Goal: Information Seeking & Learning: Understand process/instructions

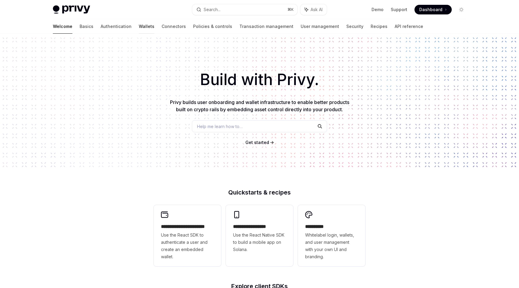
click at [139, 24] on link "Wallets" at bounding box center [147, 26] width 16 height 14
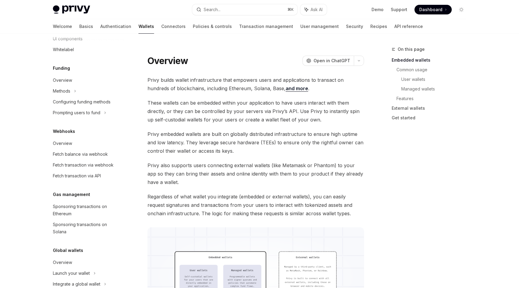
scroll to position [232, 0]
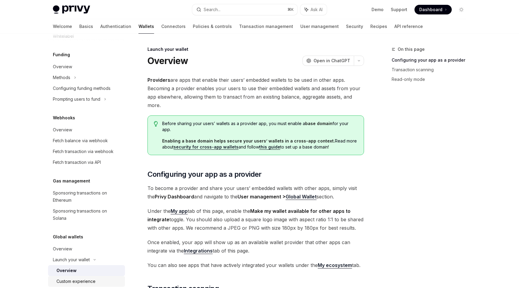
click at [79, 276] on link "Custom experience" at bounding box center [86, 281] width 77 height 11
type textarea "*"
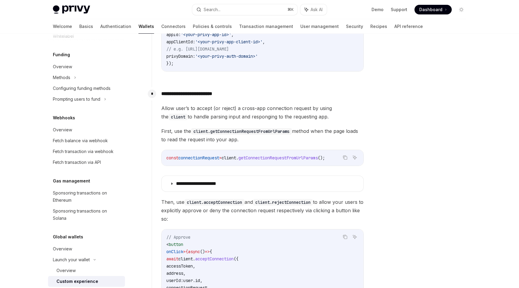
scroll to position [210, 0]
